Goal: Task Accomplishment & Management: Use online tool/utility

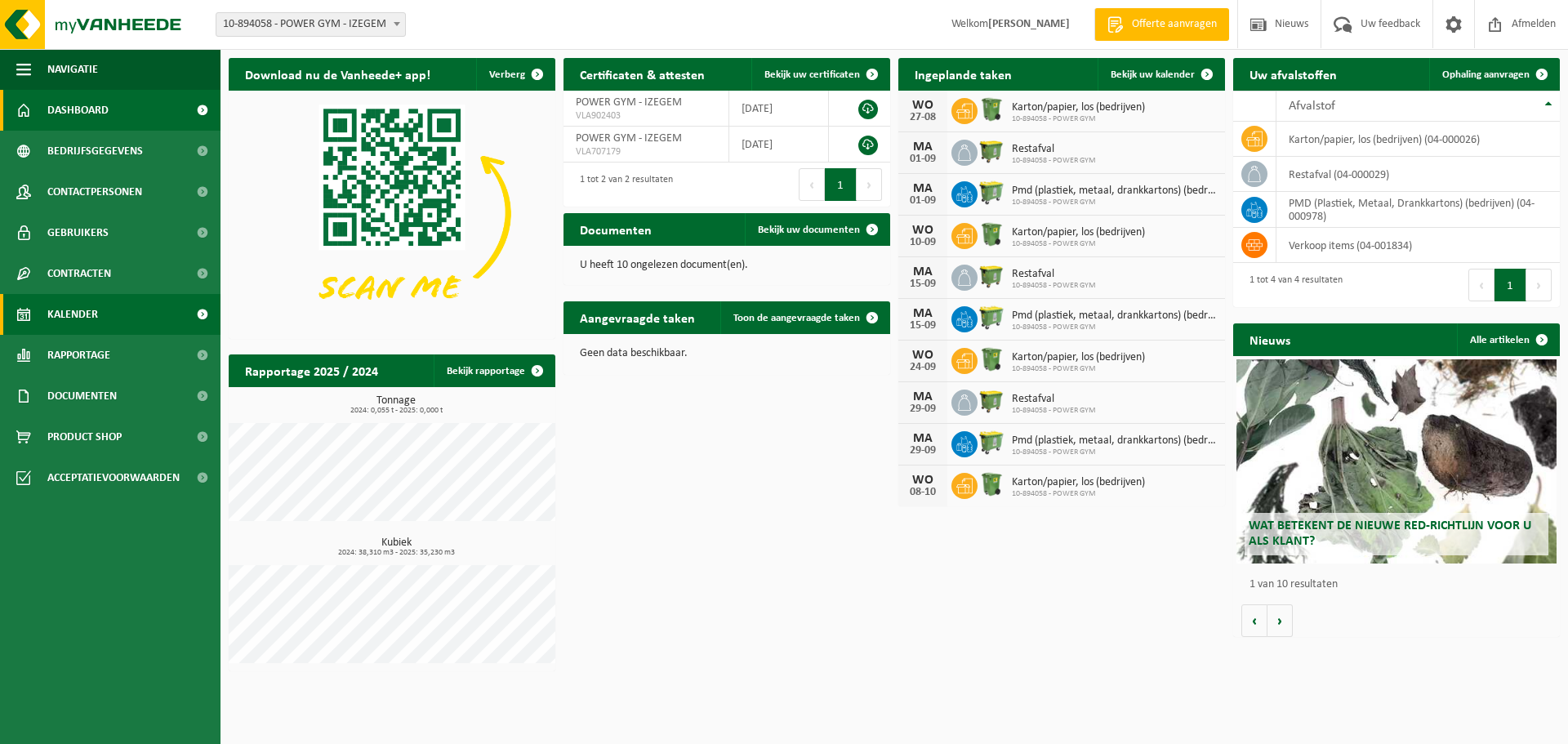
click at [124, 325] on link "Kalender" at bounding box center [110, 314] width 220 height 41
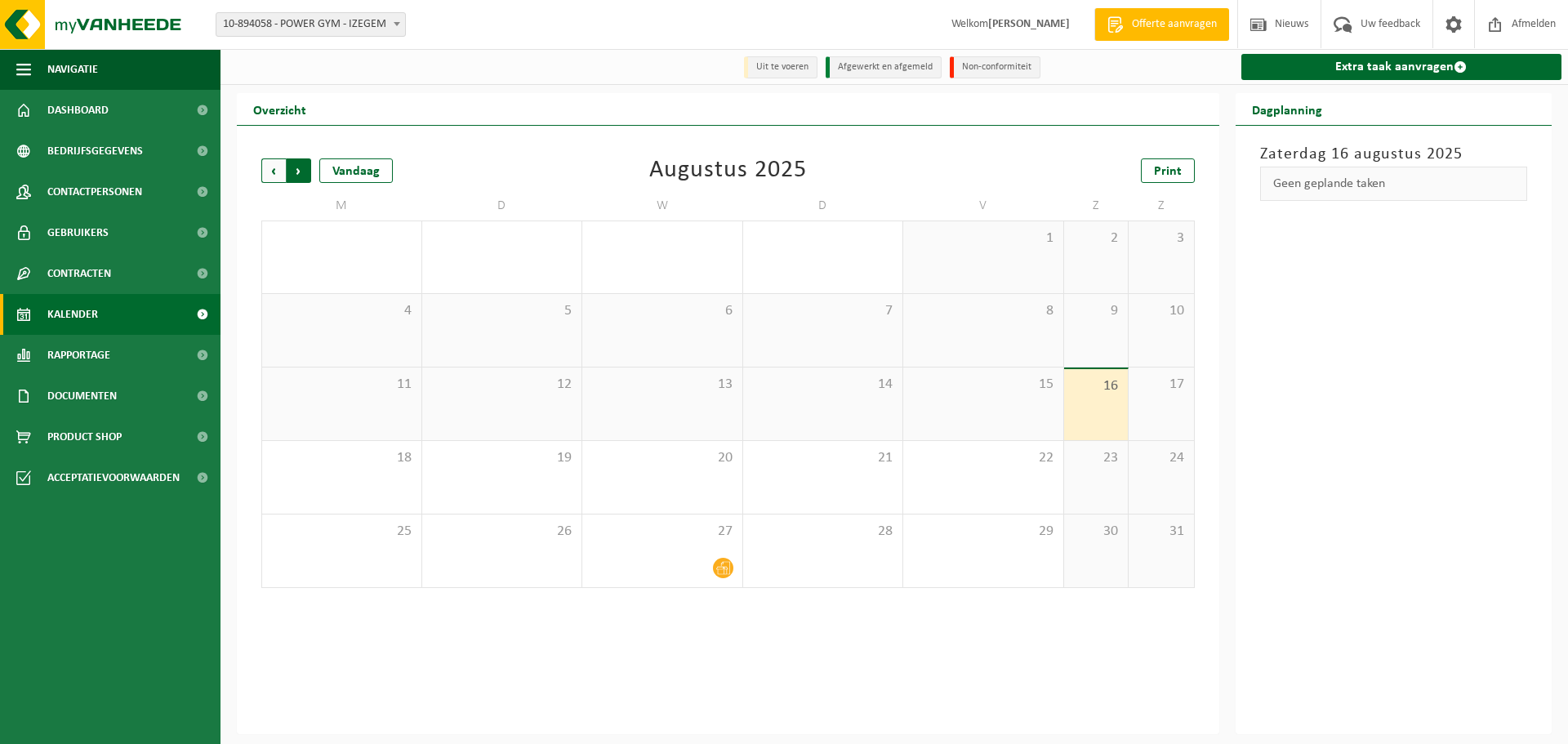
click at [275, 170] on span "Vorige" at bounding box center [273, 170] width 24 height 24
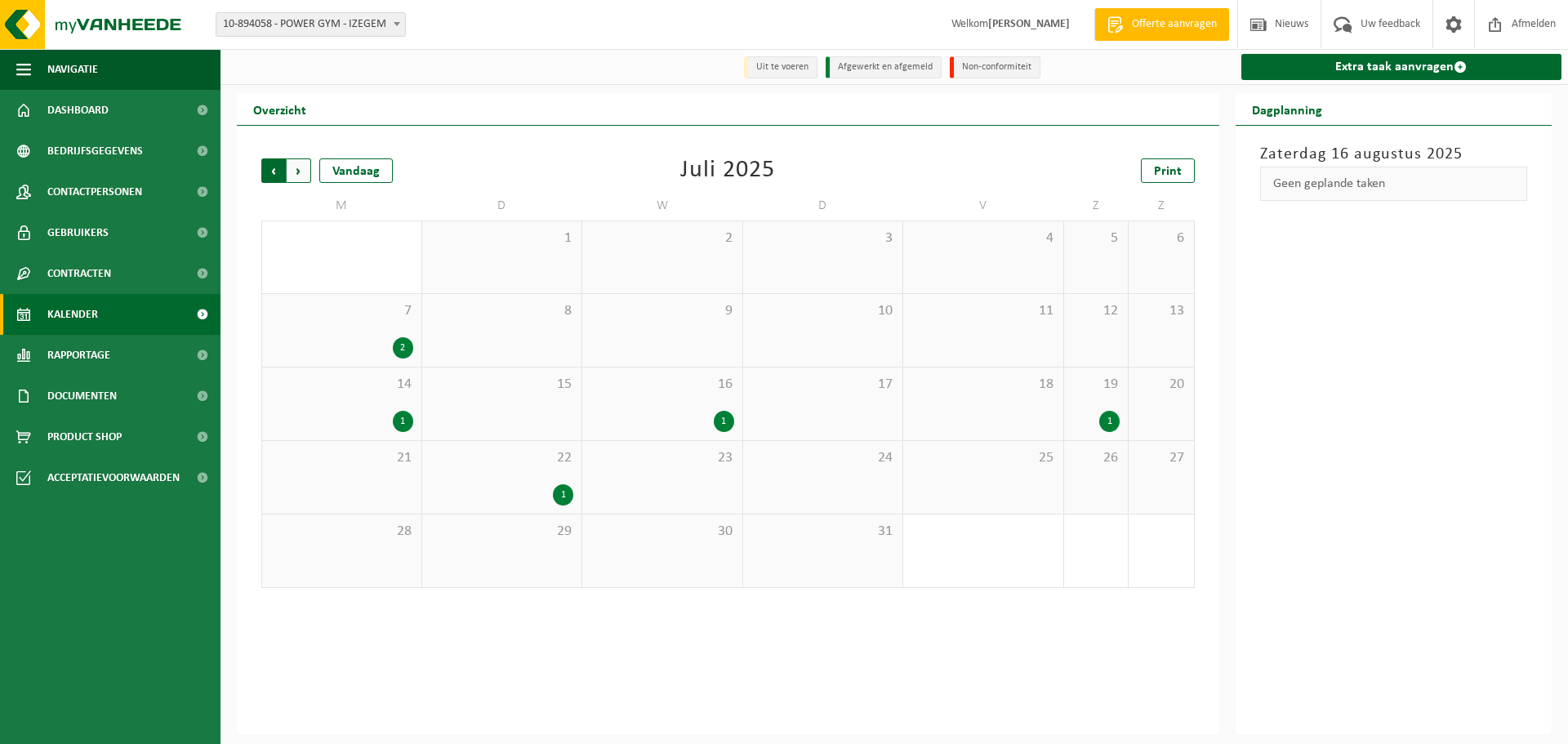
click at [300, 174] on span "Volgende" at bounding box center [298, 170] width 24 height 24
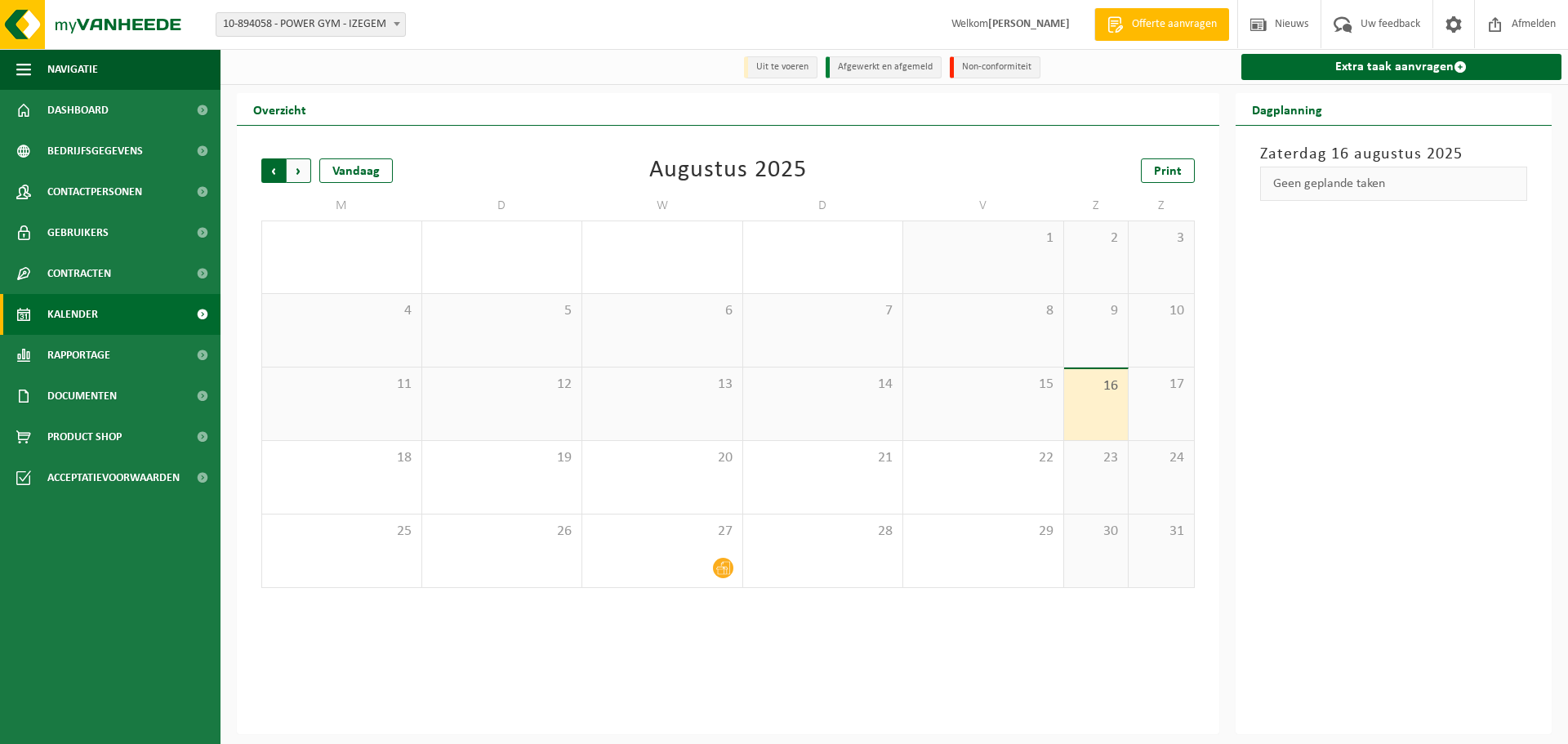
click at [300, 176] on span "Volgende" at bounding box center [298, 170] width 24 height 24
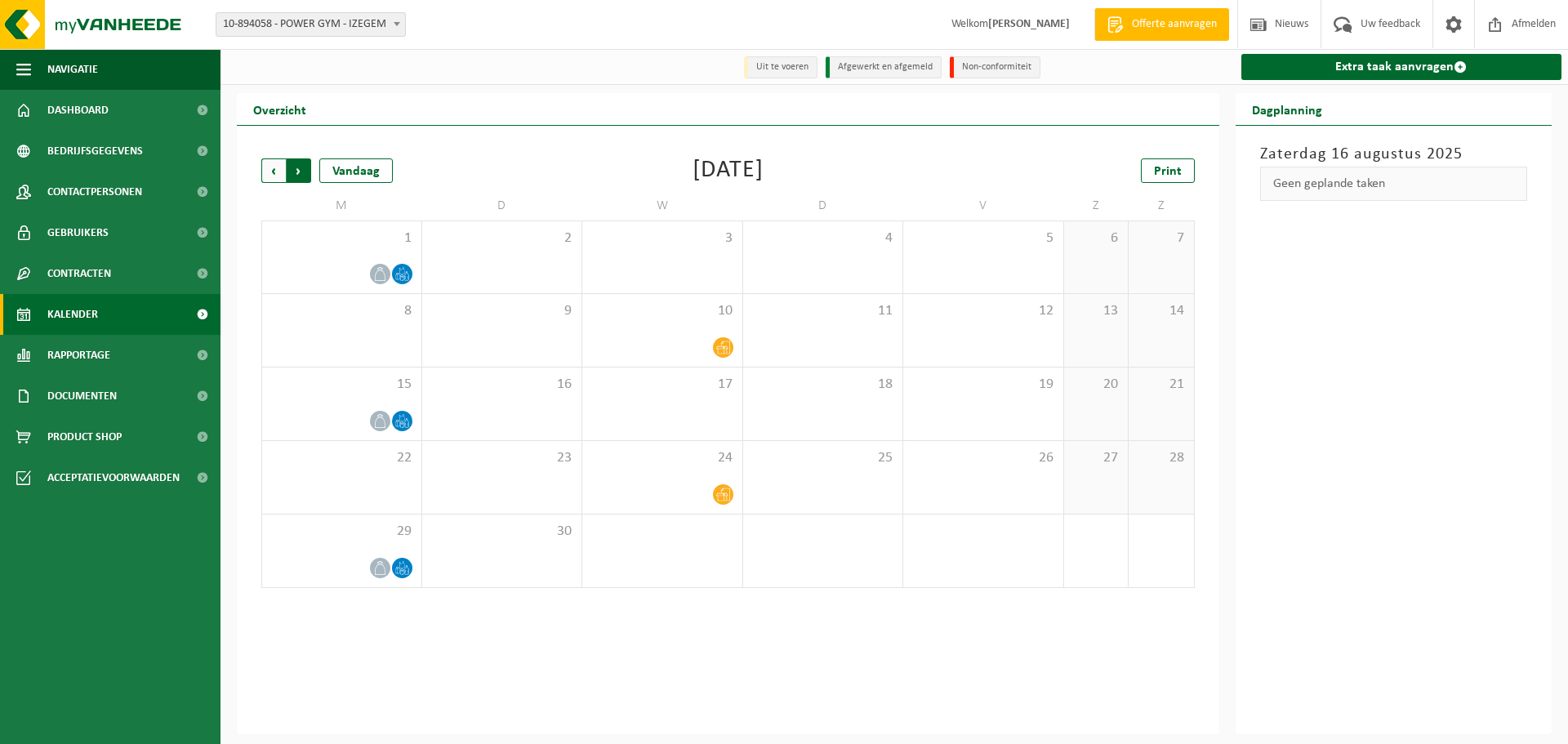
click at [273, 162] on span "Vorige" at bounding box center [273, 170] width 24 height 24
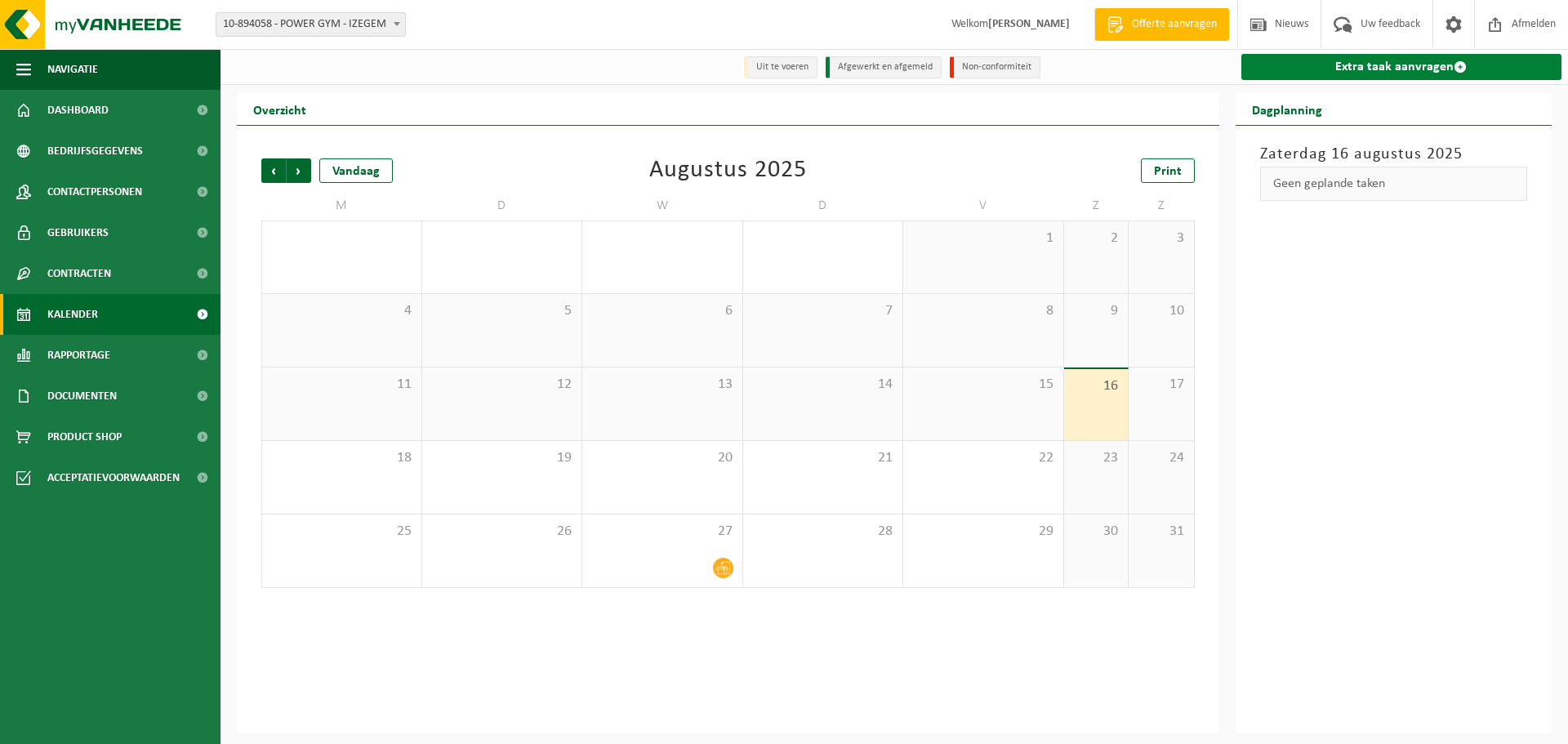
click at [1332, 63] on link "Extra taak aanvragen" at bounding box center [1401, 67] width 321 height 26
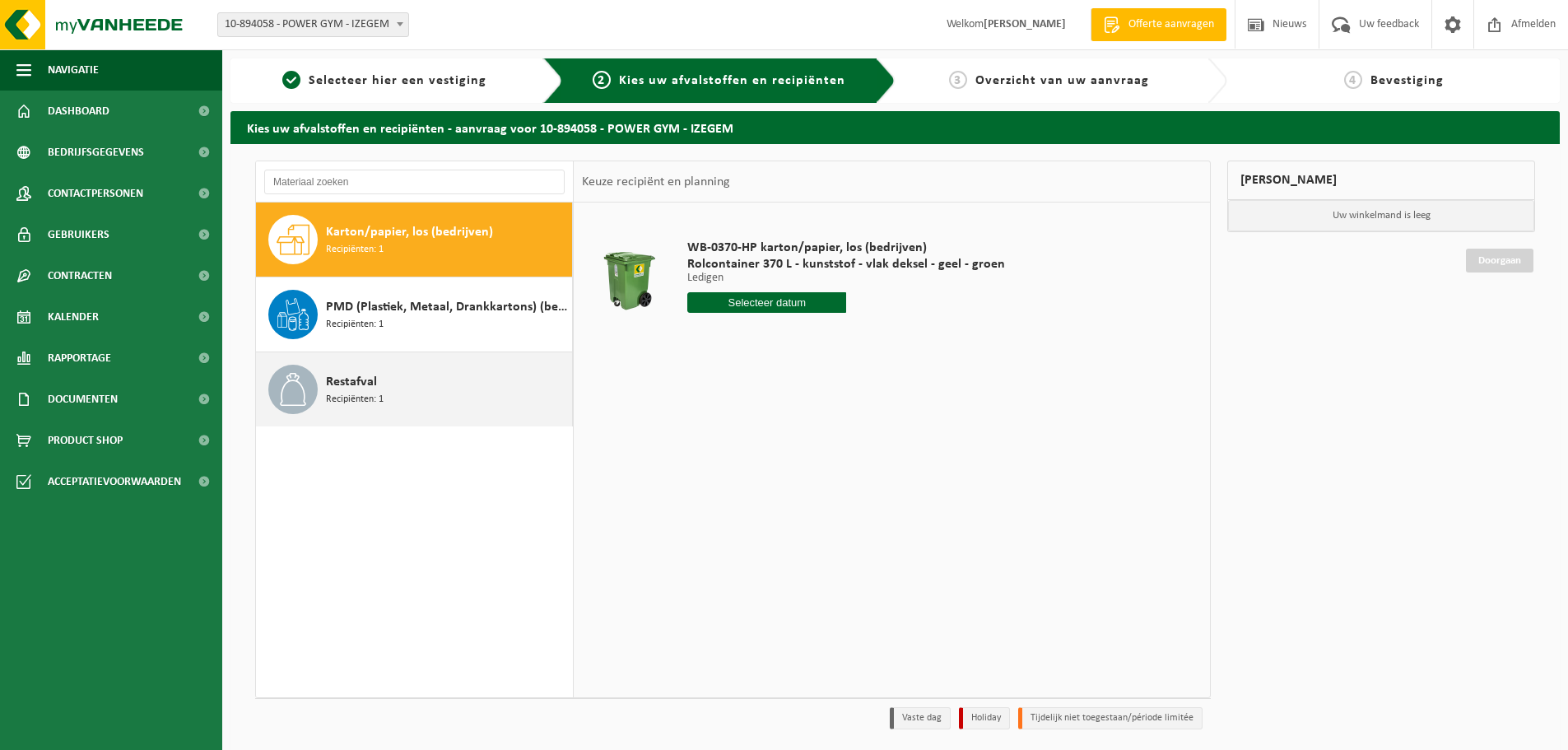
click at [420, 419] on div "Restafval Recipiënten: 1" at bounding box center [414, 390] width 317 height 74
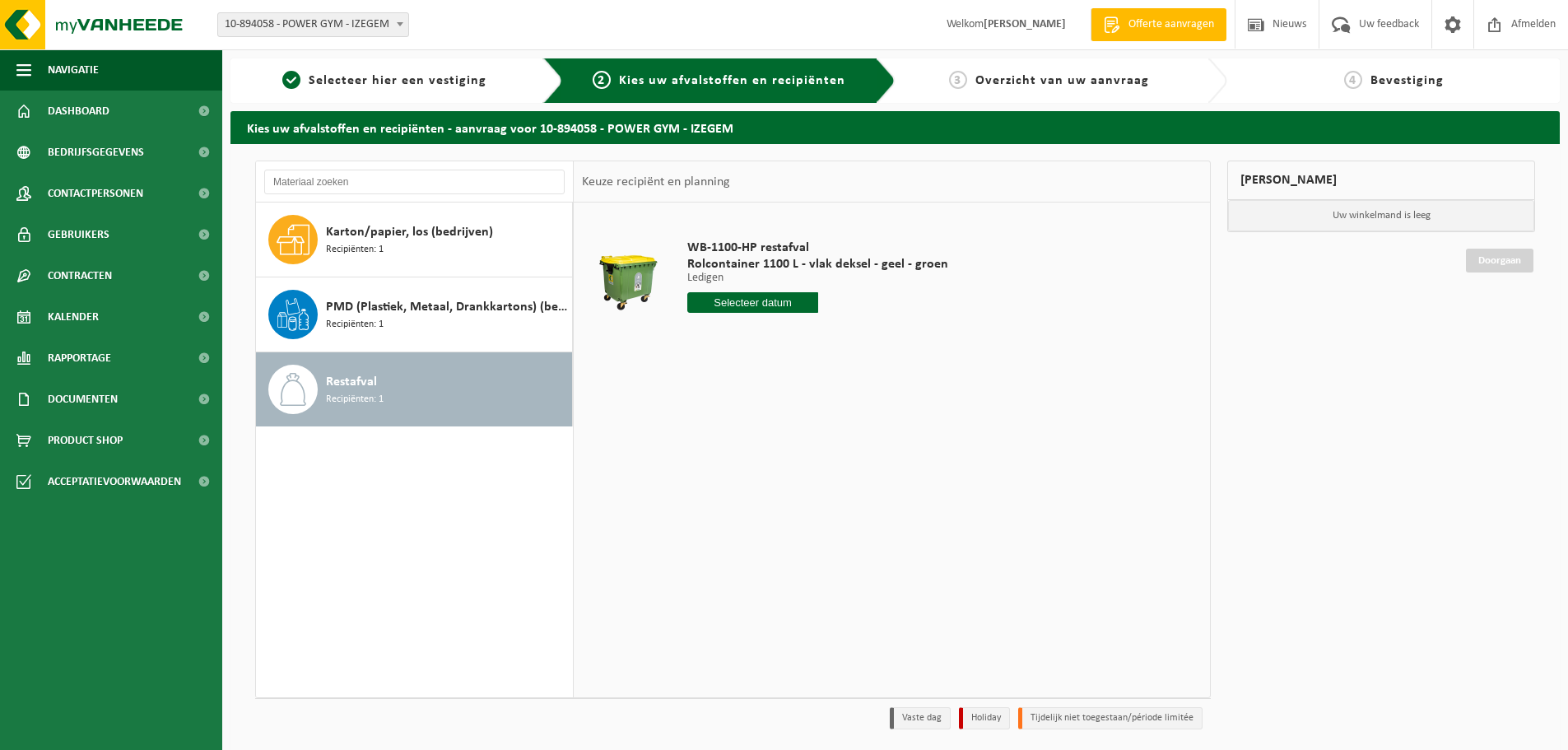
click at [771, 304] on input "text" at bounding box center [753, 302] width 131 height 20
click at [979, 463] on div "WB-1100-HP restafval Rolcontainer 1100 L - vlak deksel - geel - groen Ledigen L…" at bounding box center [892, 449] width 636 height 494
click at [133, 177] on span "Contactpersonen" at bounding box center [95, 193] width 95 height 41
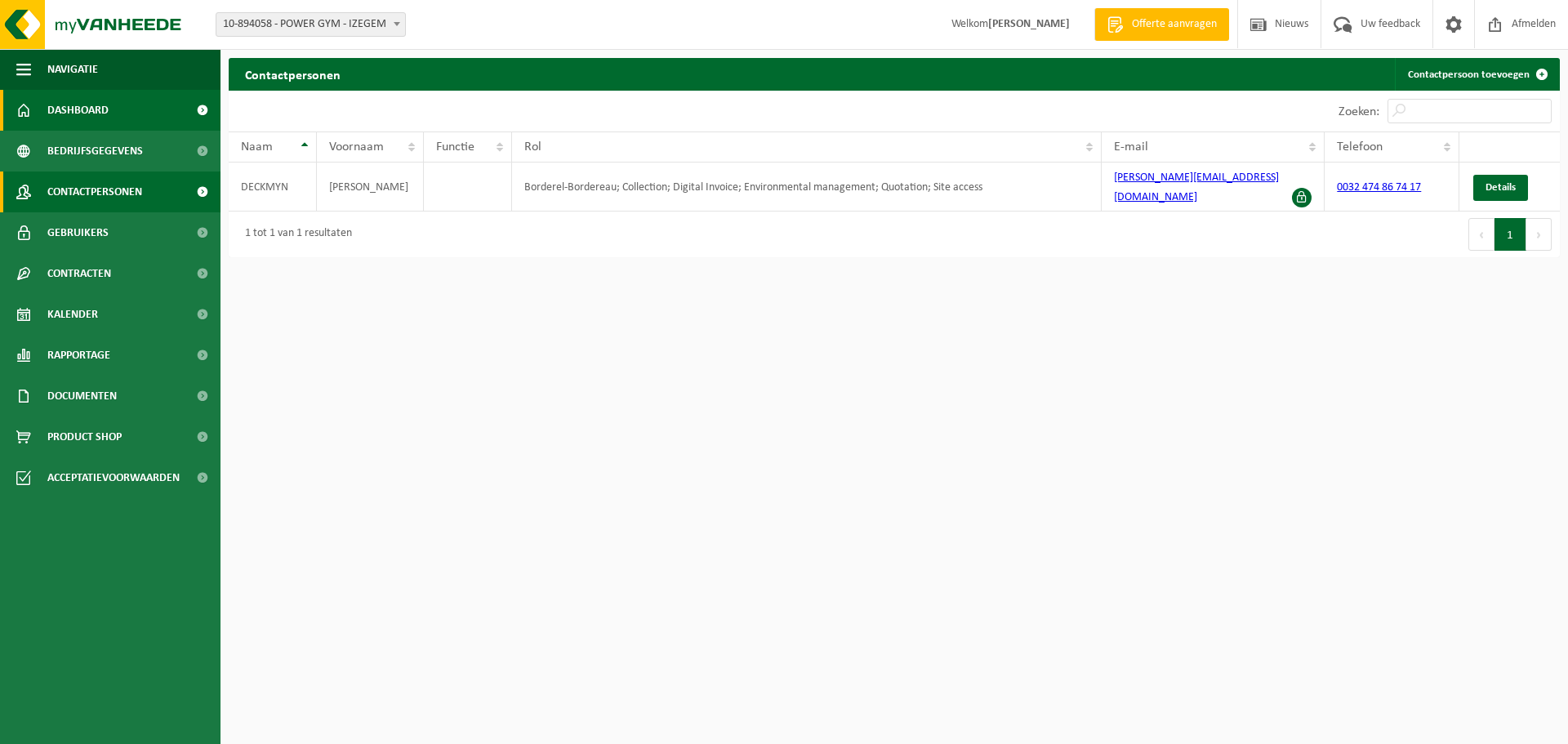
click at [70, 114] on span "Dashboard" at bounding box center [78, 110] width 61 height 41
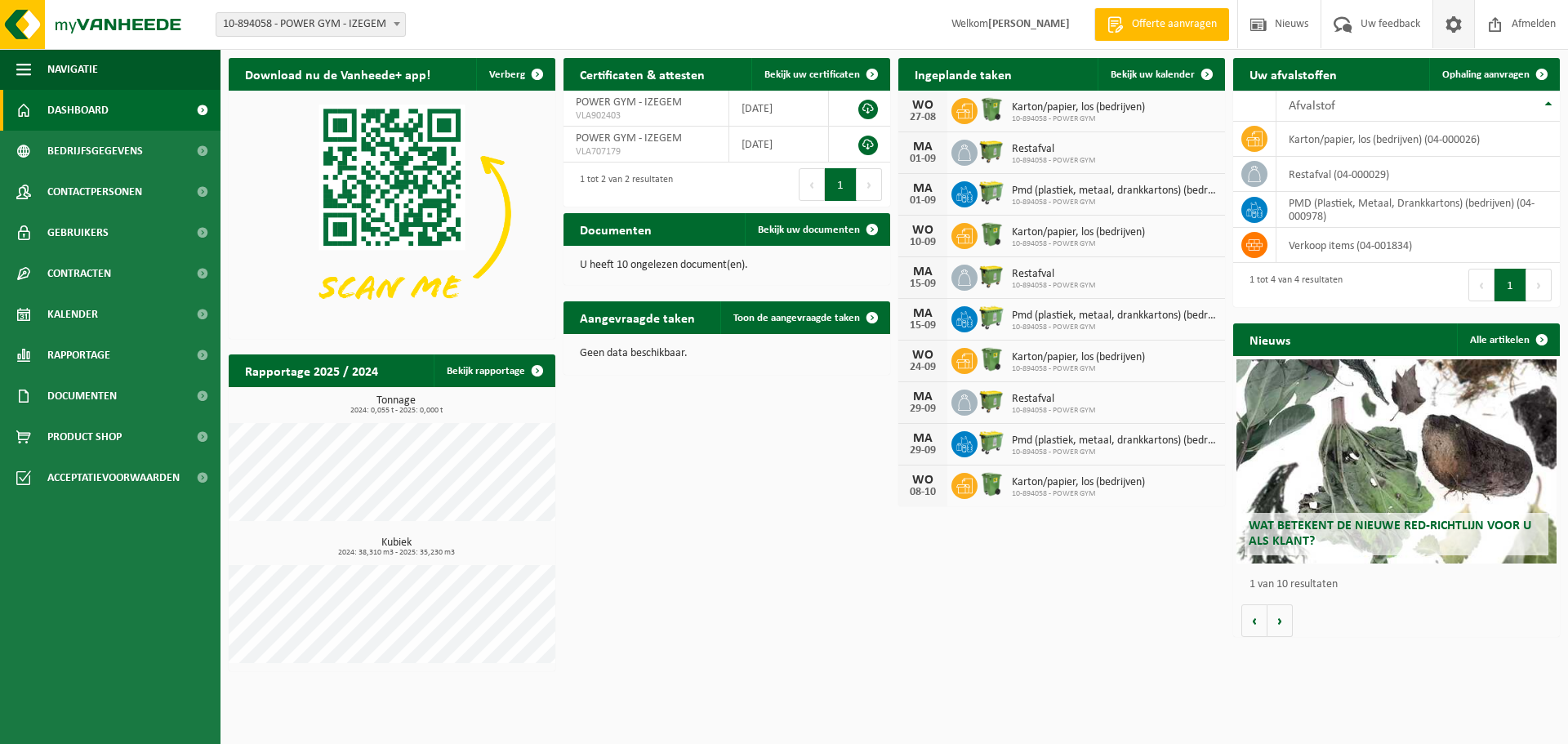
click at [1460, 20] on span at bounding box center [1453, 24] width 24 height 48
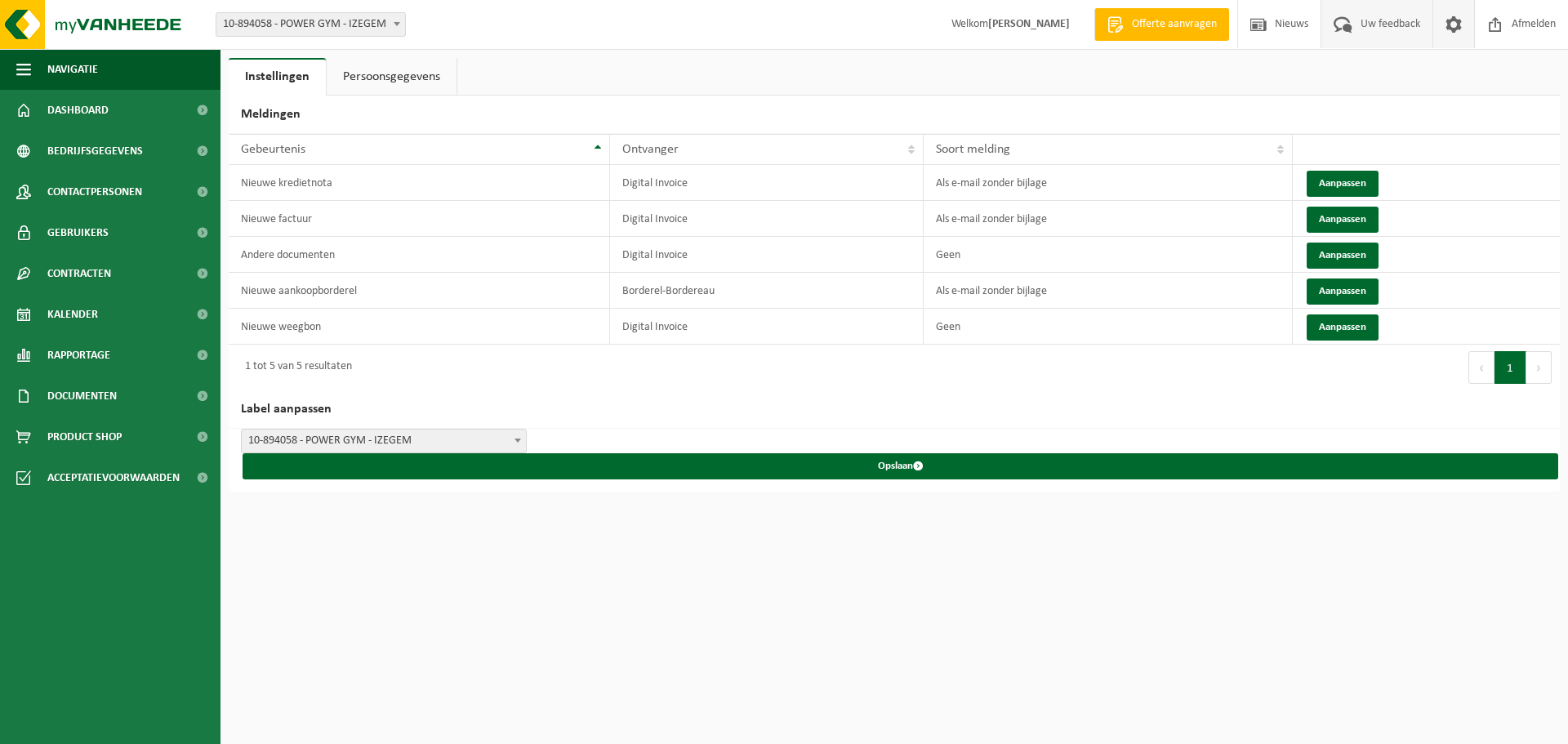
click at [1410, 19] on span "Uw feedback" at bounding box center [1389, 24] width 68 height 48
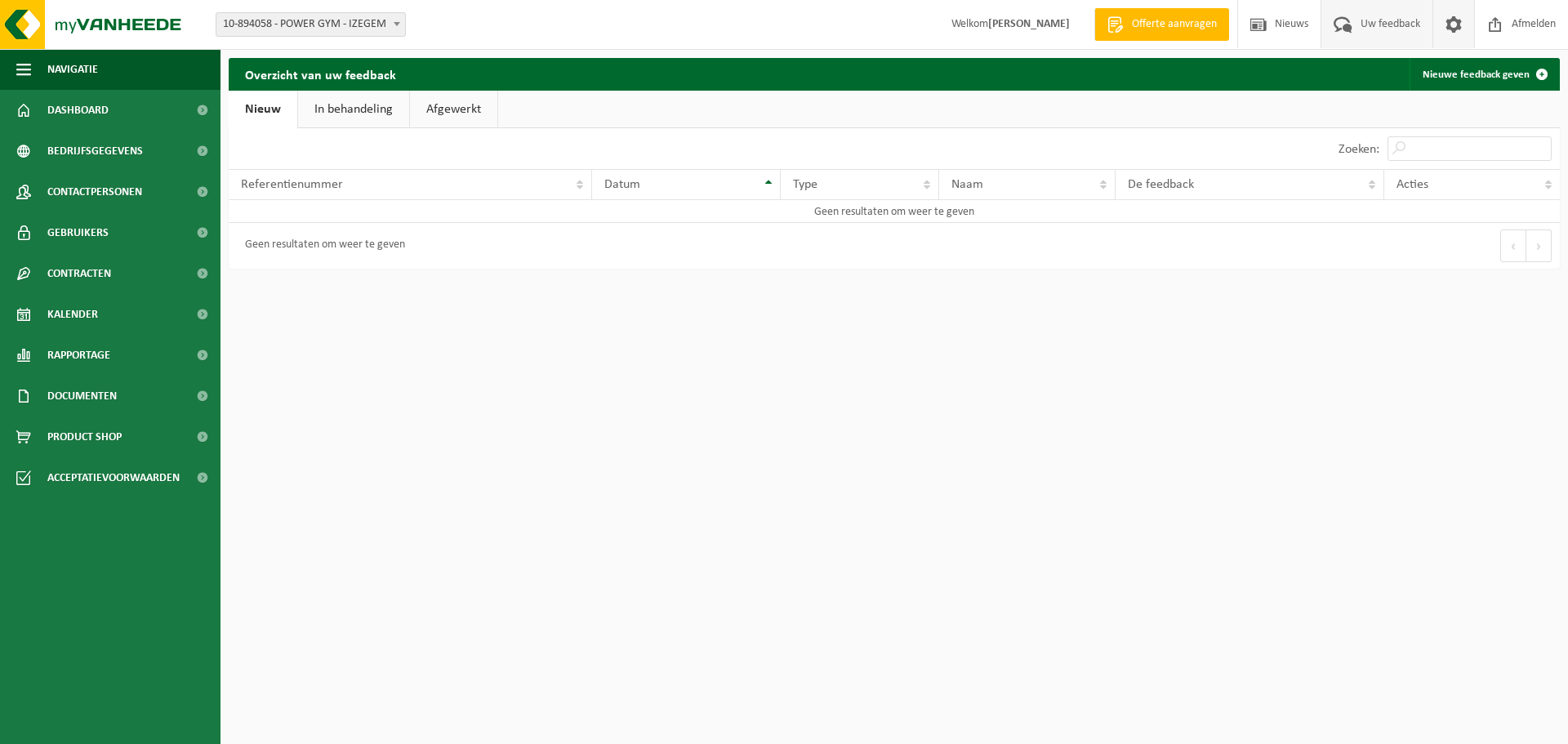
click at [1442, 24] on span at bounding box center [1453, 24] width 24 height 48
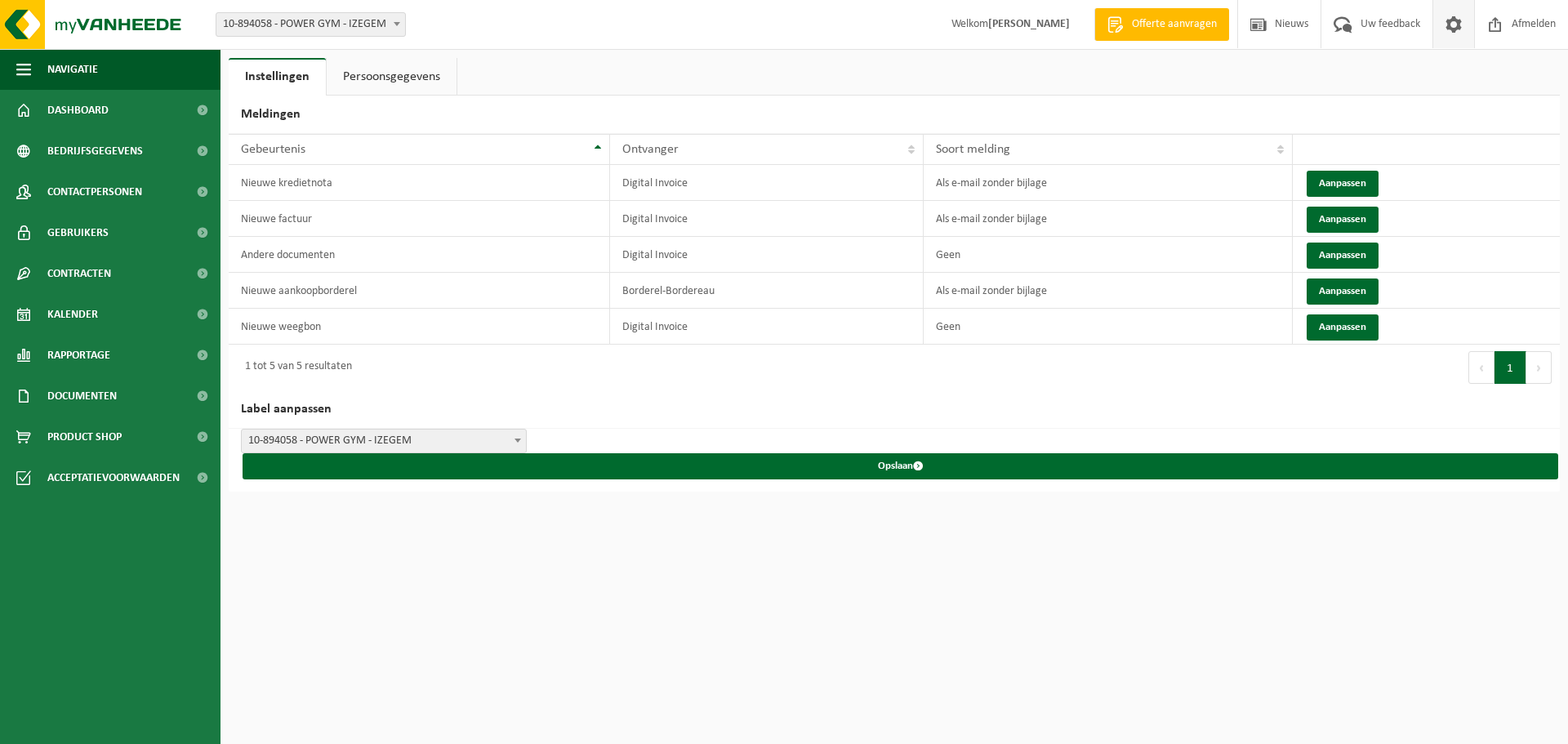
click at [314, 63] on link "Instellingen" at bounding box center [277, 76] width 97 height 38
click at [367, 62] on link "Persoonsgegevens" at bounding box center [391, 76] width 130 height 38
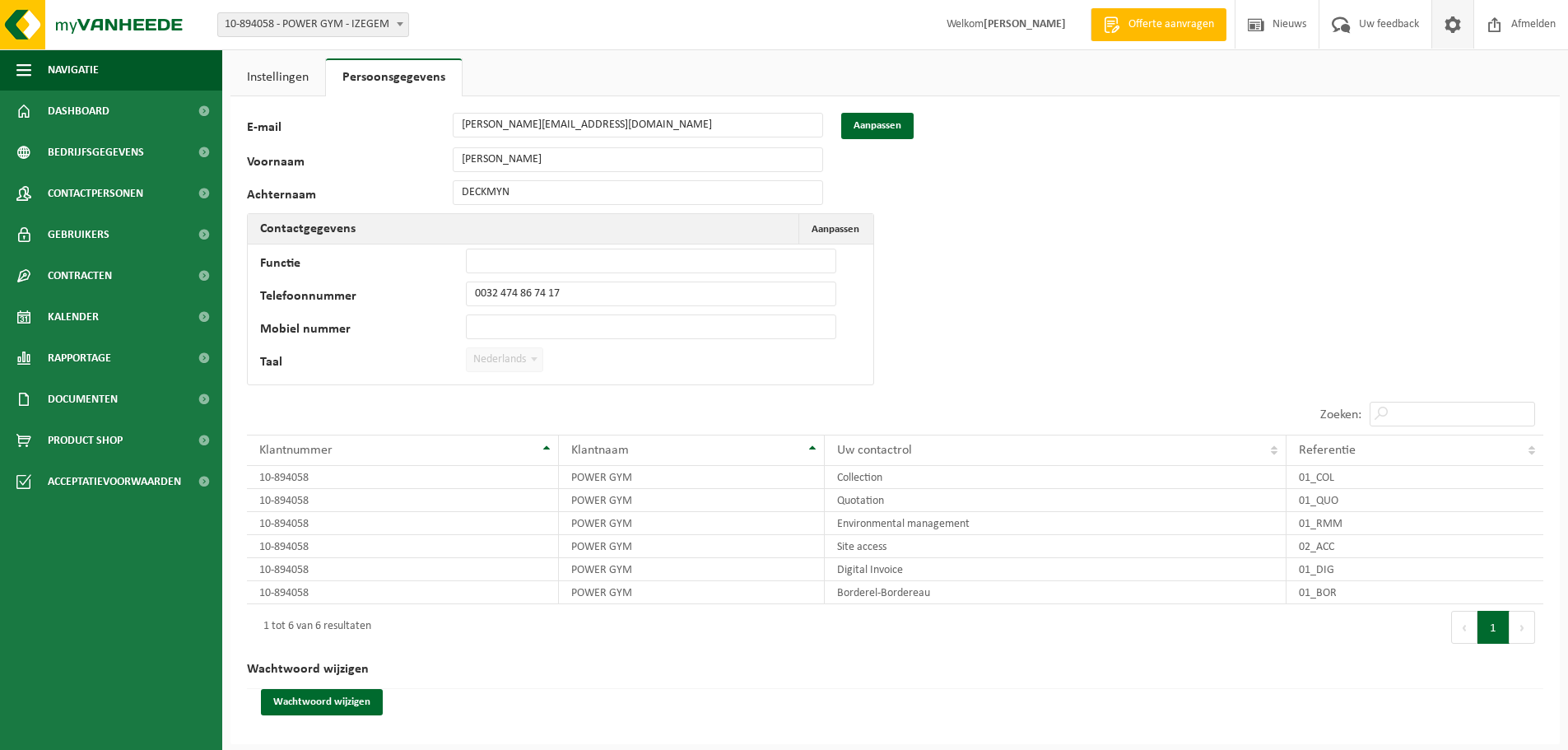
click at [302, 73] on link "Instellingen" at bounding box center [278, 77] width 95 height 38
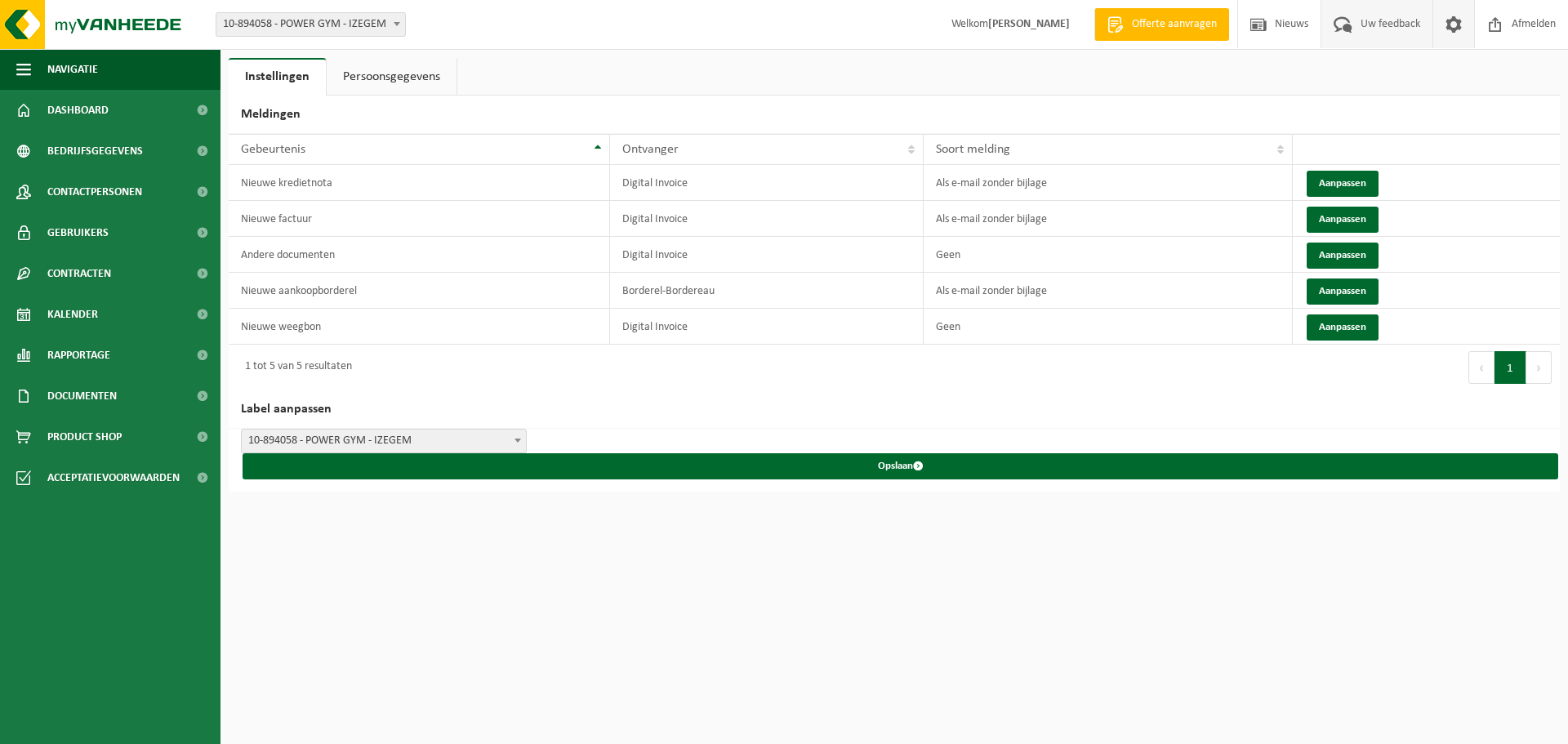
click at [1369, 13] on span "Uw feedback" at bounding box center [1389, 24] width 68 height 48
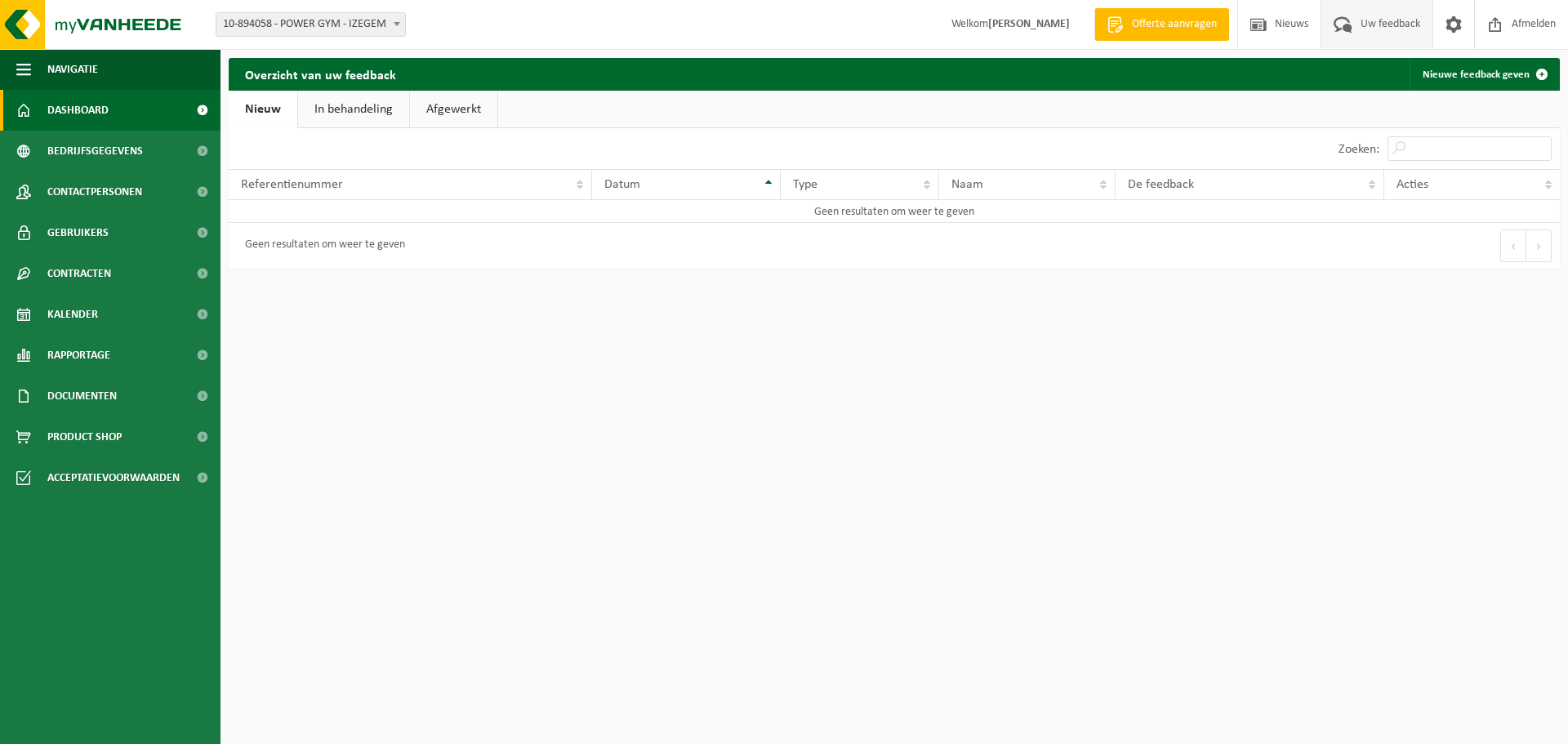
click at [93, 99] on span "Dashboard" at bounding box center [78, 110] width 61 height 41
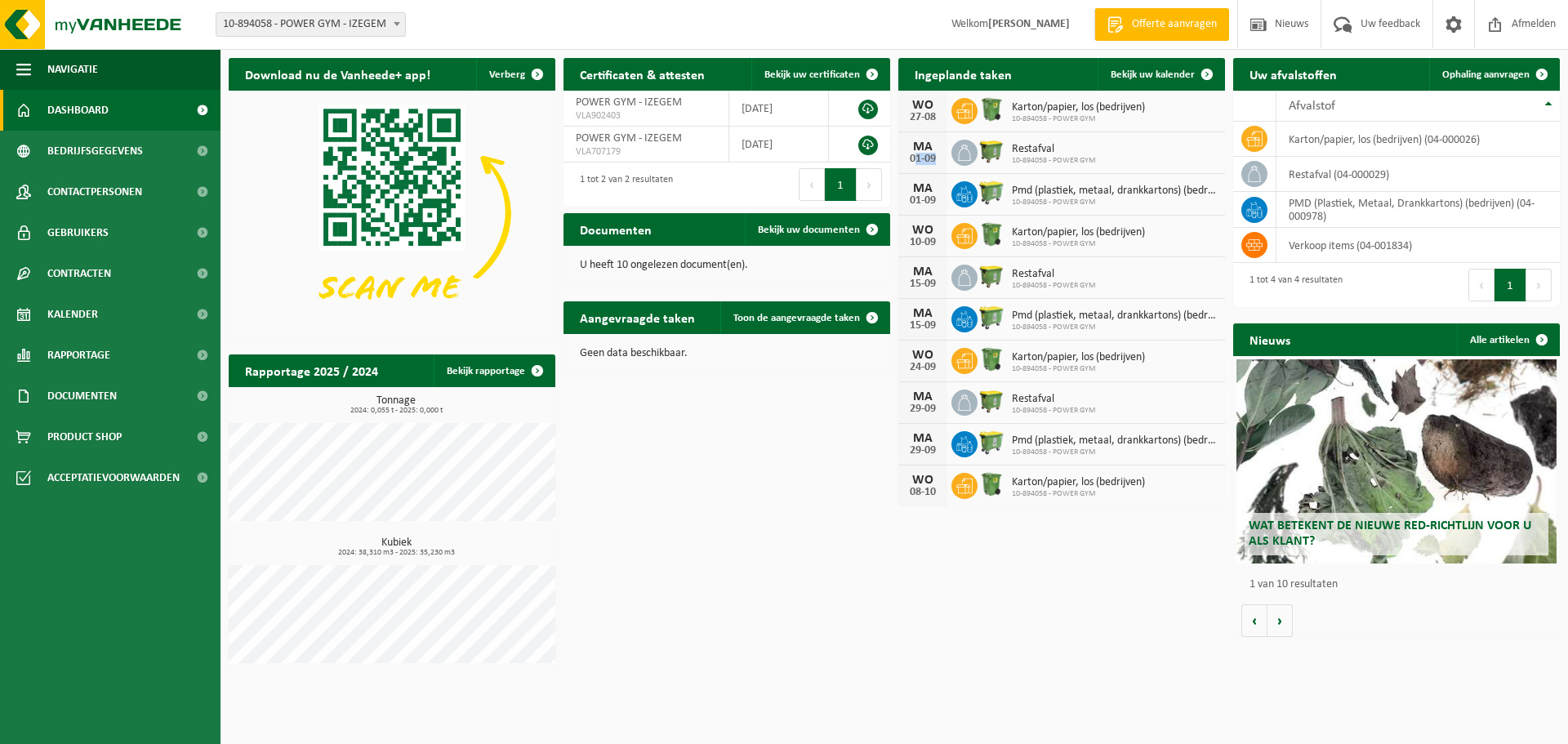
drag, startPoint x: 904, startPoint y: 157, endPoint x: 930, endPoint y: 161, distance: 26.3
click at [930, 161] on div "MA 01-09" at bounding box center [922, 153] width 49 height 41
click at [930, 161] on div "01-09" at bounding box center [922, 159] width 33 height 12
